Goal: Navigation & Orientation: Understand site structure

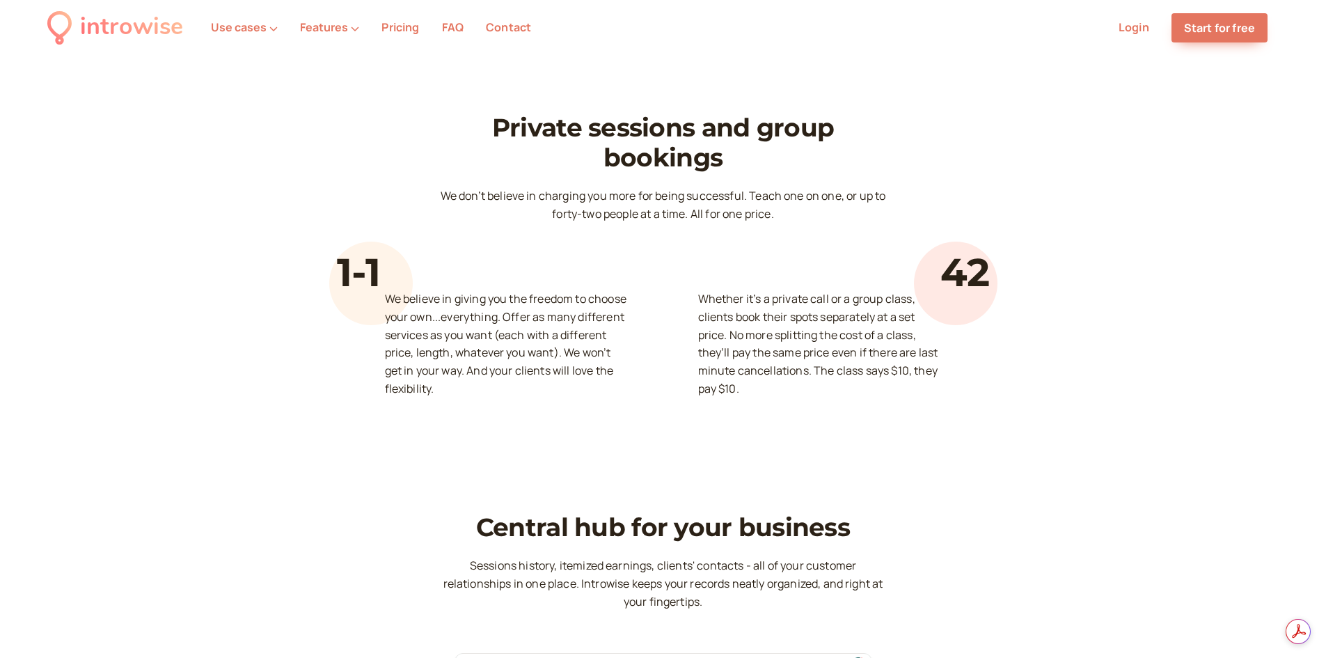
scroll to position [3967, 0]
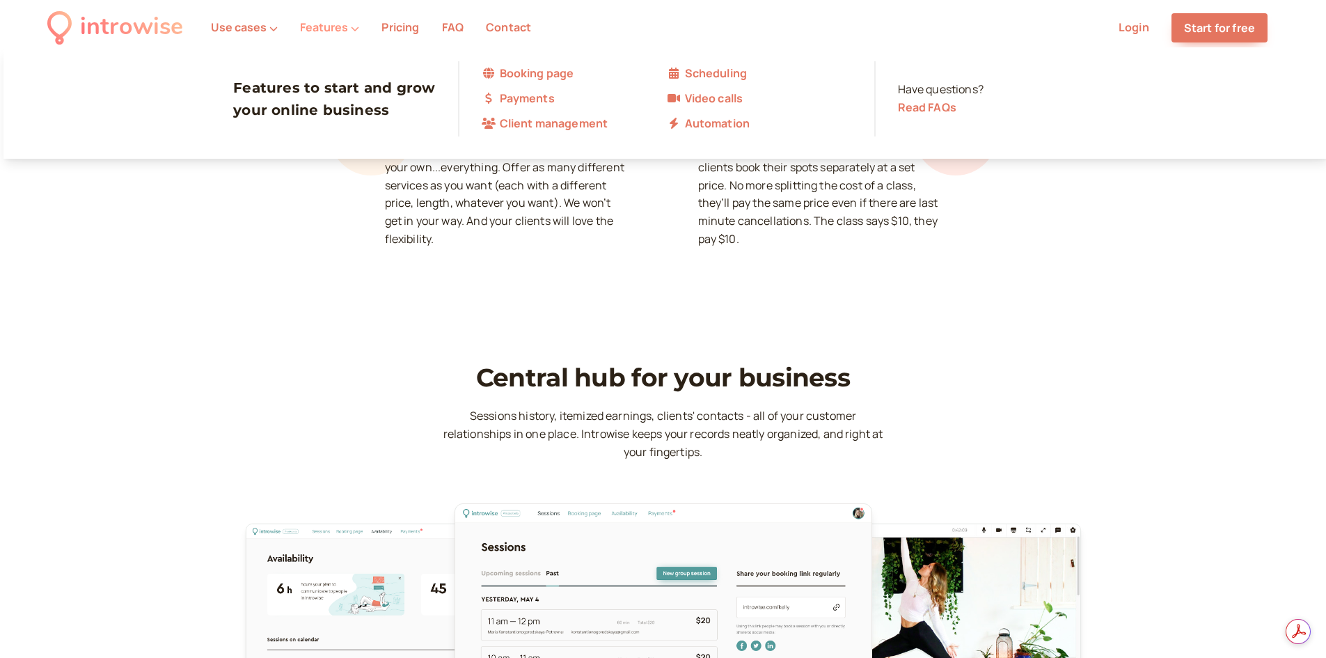
click at [342, 21] on button "Features" at bounding box center [329, 27] width 59 height 13
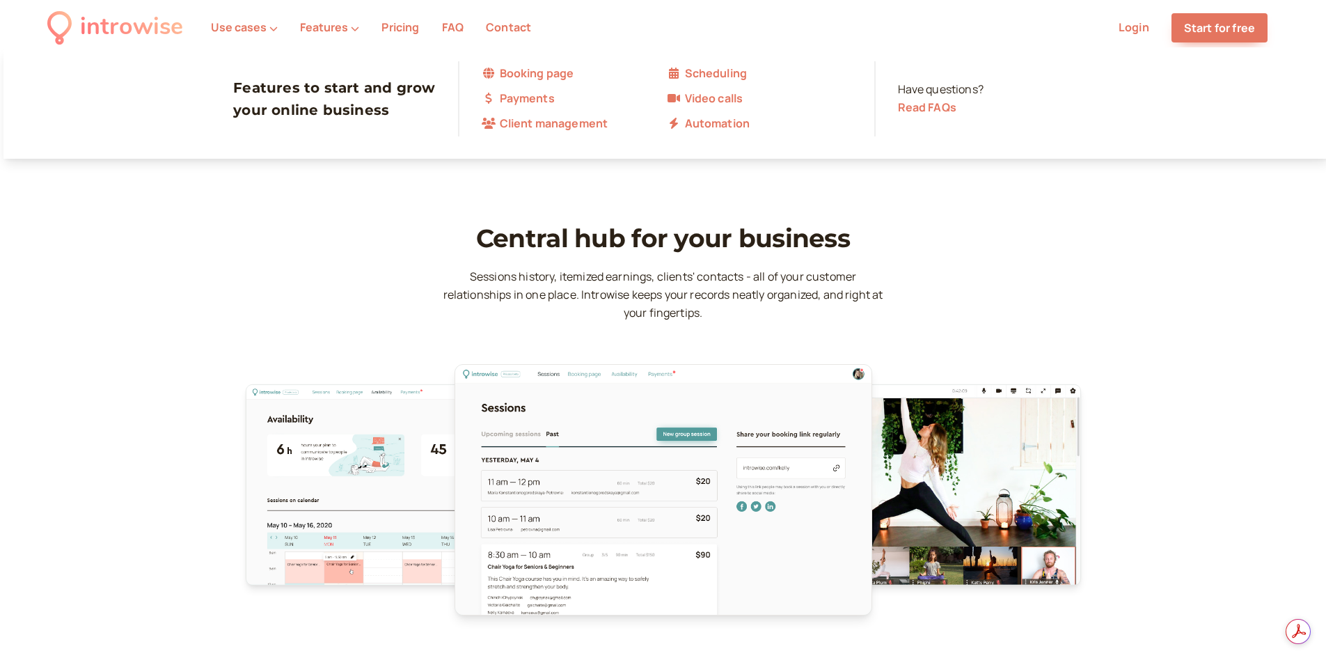
click at [715, 243] on div "Central hub for your business Sessions history, itemized earnings, clients' con…" at bounding box center [663, 257] width 452 height 129
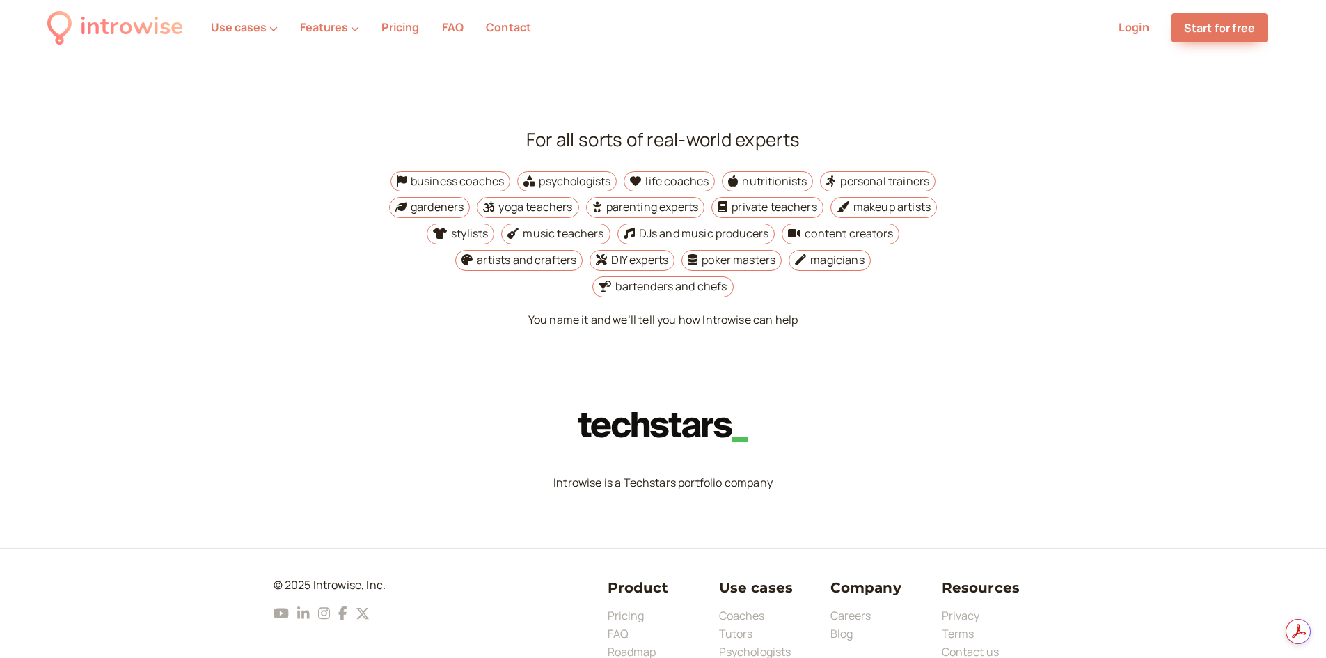
scroll to position [5176, 0]
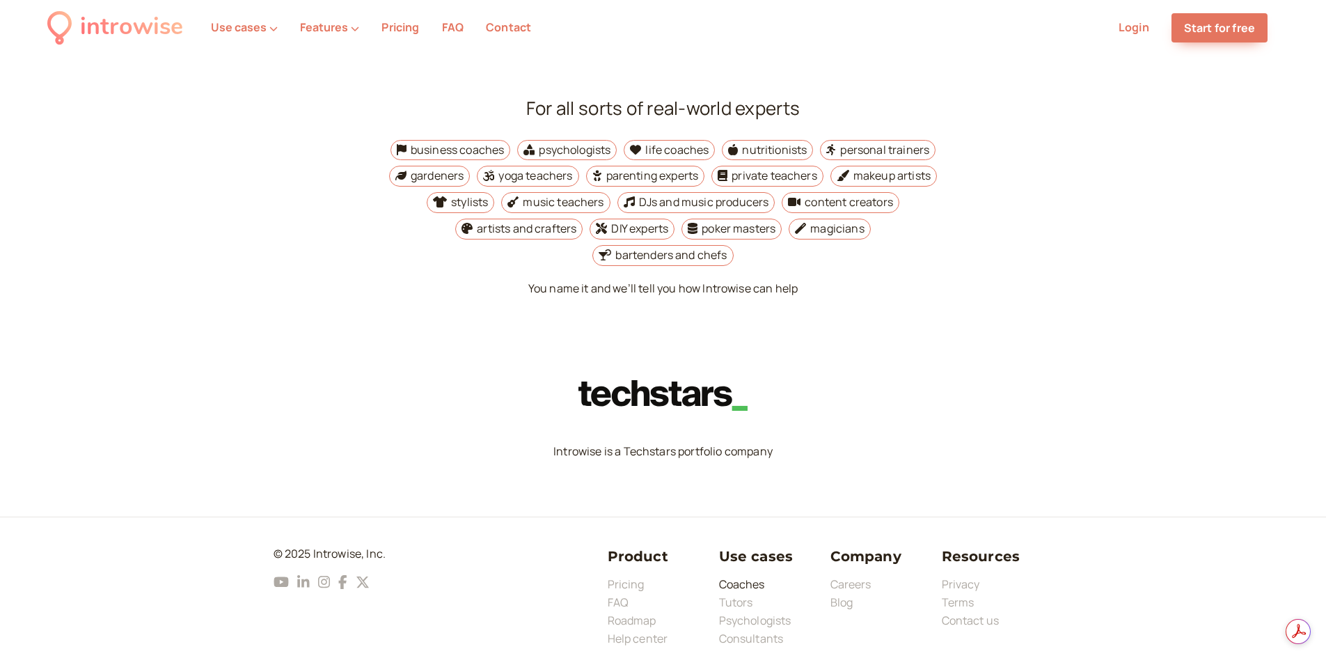
click at [740, 576] on link "Coaches" at bounding box center [742, 583] width 46 height 15
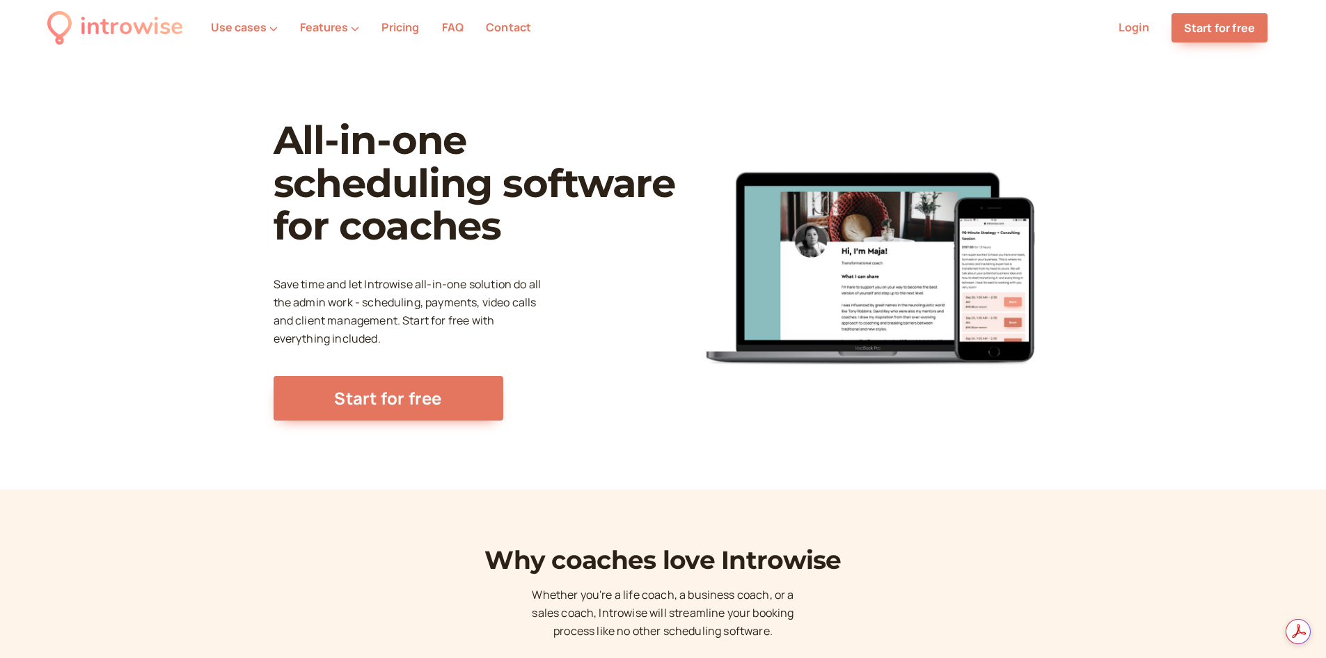
click at [105, 24] on div "introwise" at bounding box center [131, 27] width 103 height 38
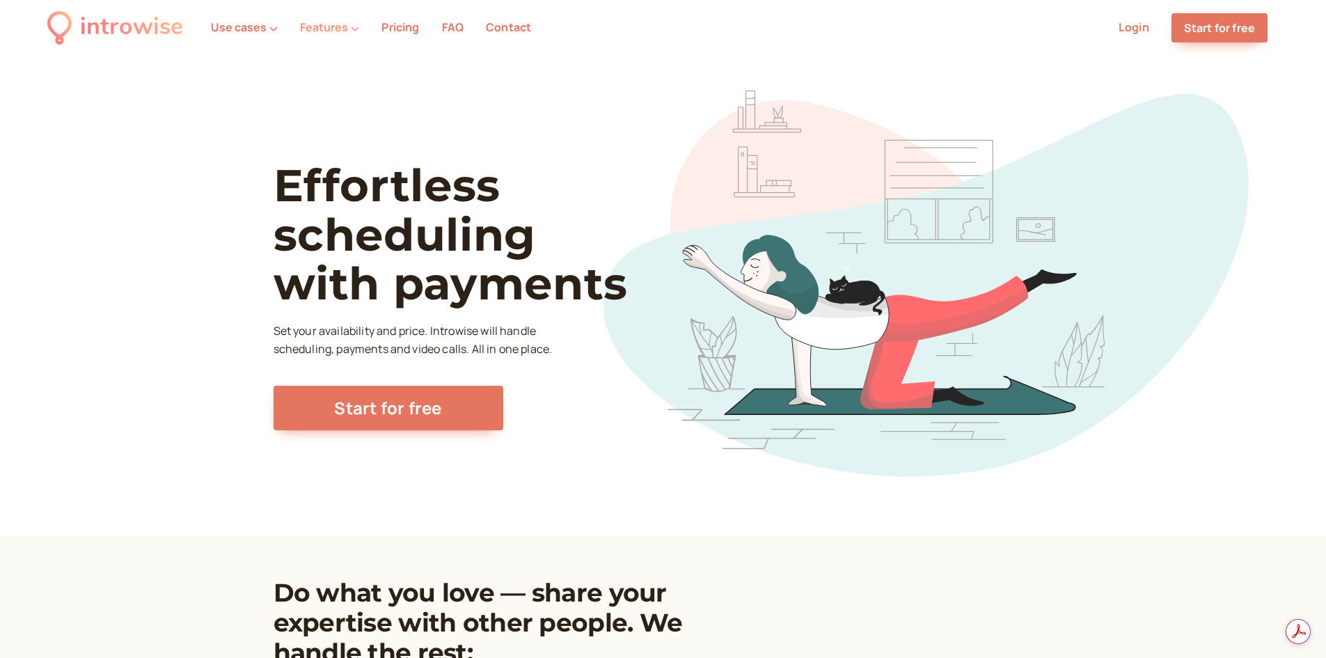
click at [332, 30] on button "Features" at bounding box center [329, 27] width 59 height 13
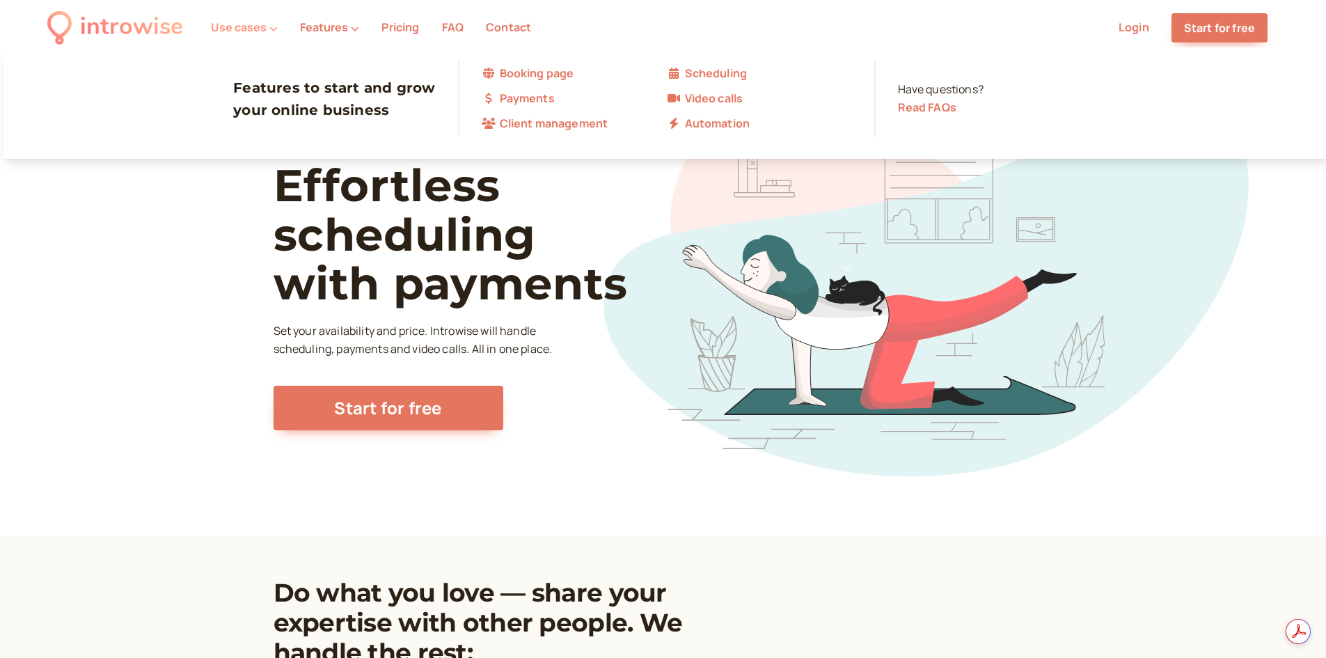
click at [232, 25] on button "Use cases" at bounding box center [244, 27] width 67 height 13
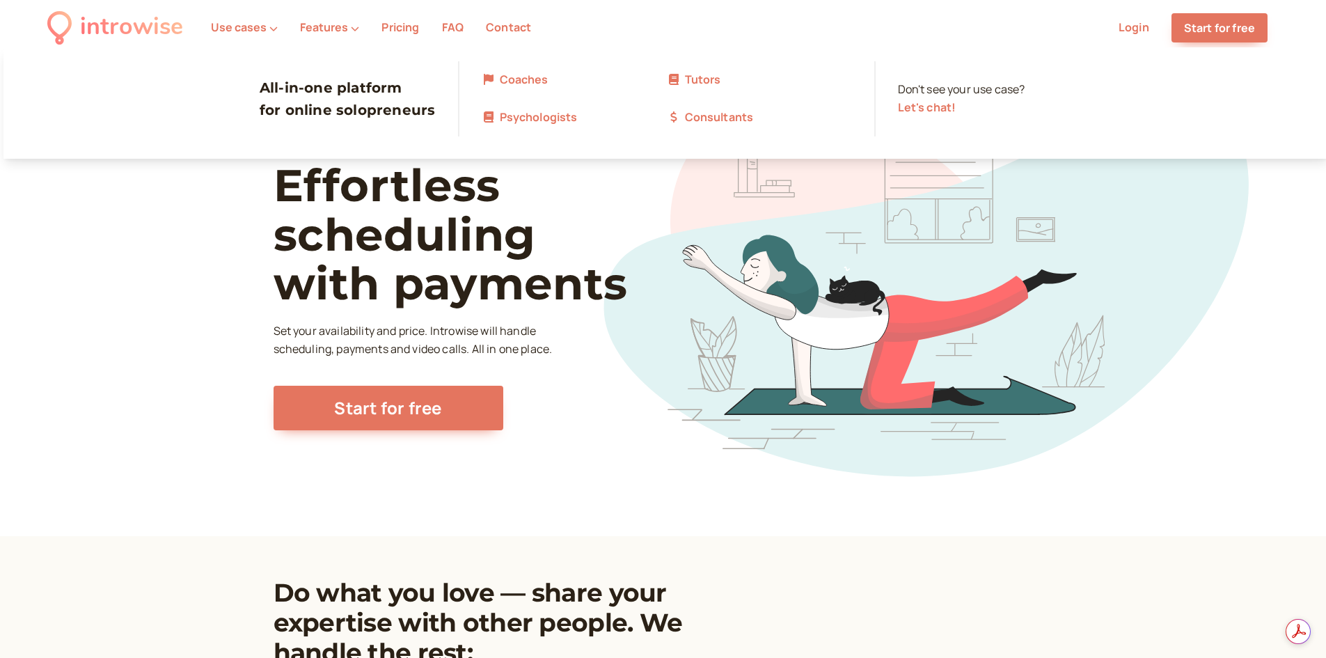
click at [523, 72] on link "Coaches" at bounding box center [574, 80] width 185 height 18
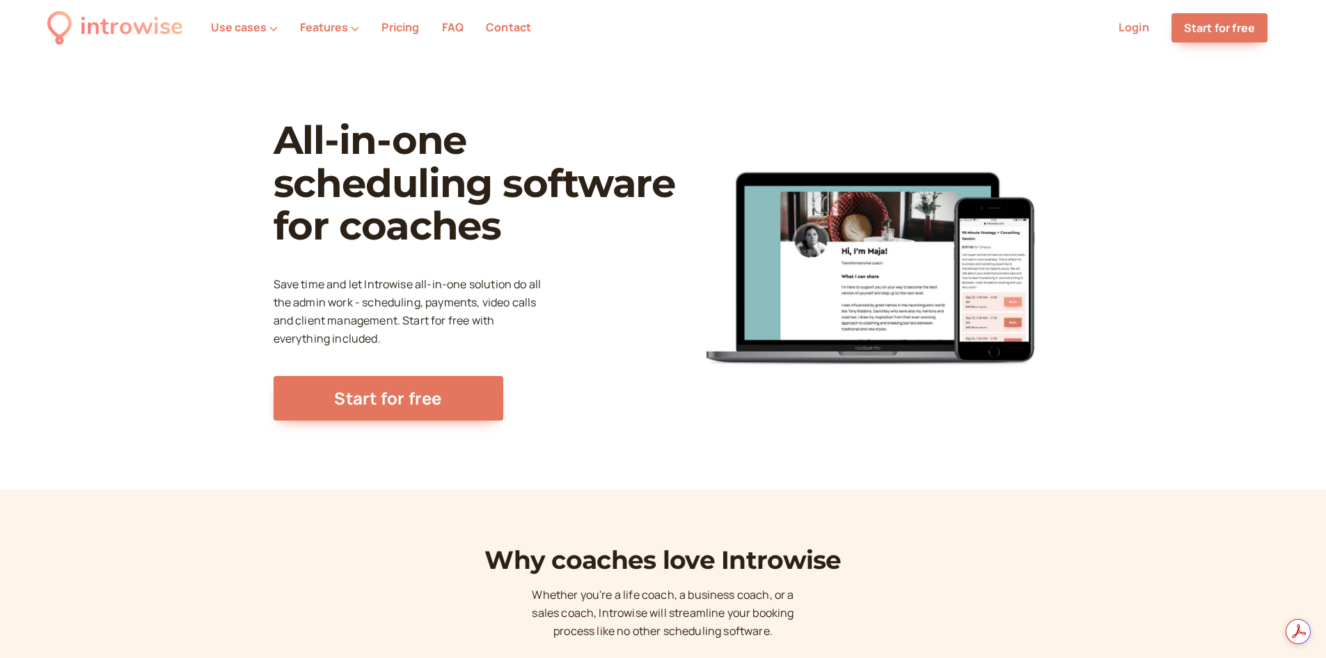
click at [134, 31] on div "introwise" at bounding box center [131, 27] width 103 height 38
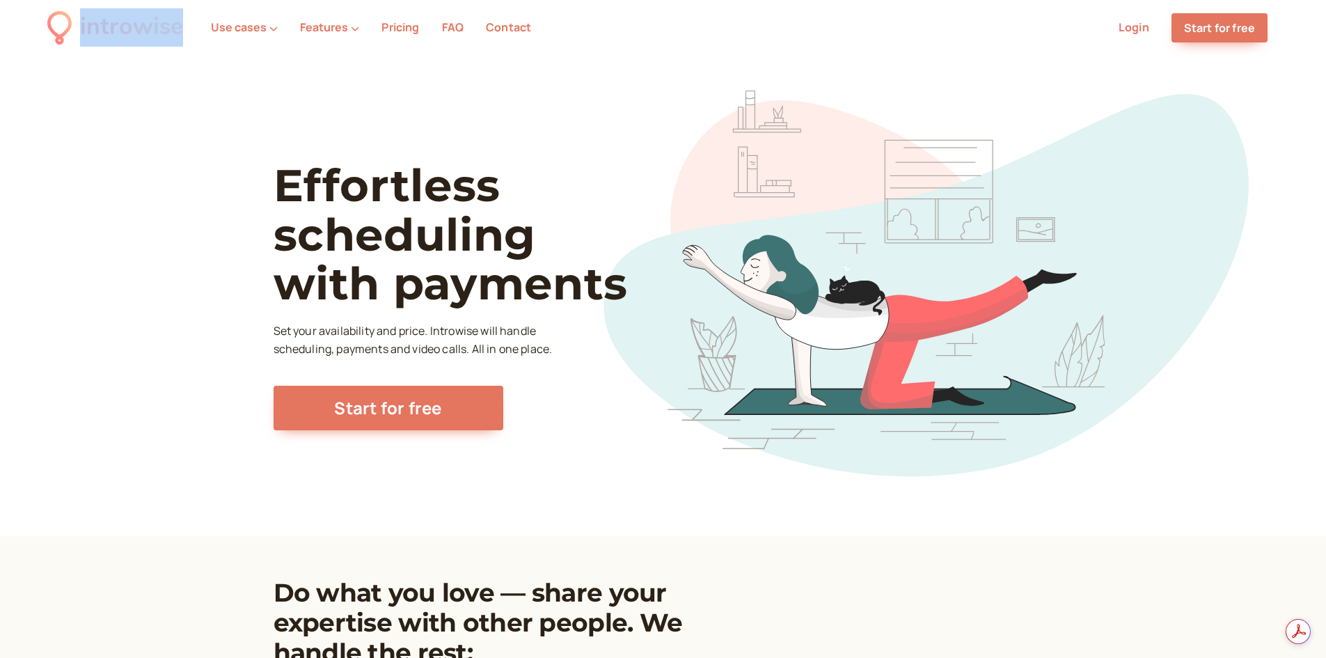
drag, startPoint x: 186, startPoint y: 34, endPoint x: 80, endPoint y: 30, distance: 105.9
click at [80, 30] on nav "introwise Use cases Features Pricing FAQ Contact Login Start for free Sign up" at bounding box center [663, 28] width 1326 height 56
copy div "introwise"
